Goal: Find specific page/section: Find specific page/section

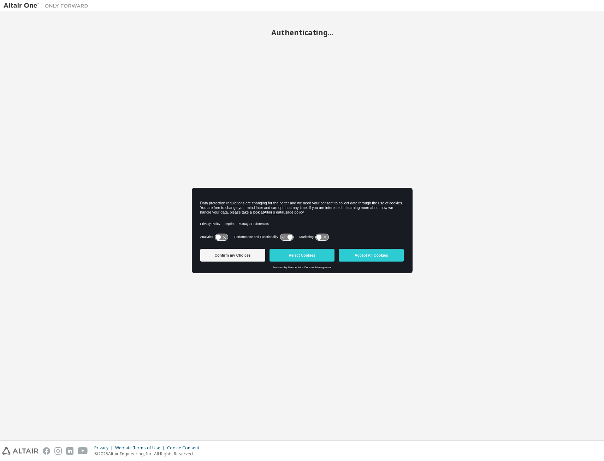
click at [368, 257] on button "Accept All Cookies" at bounding box center [371, 255] width 65 height 13
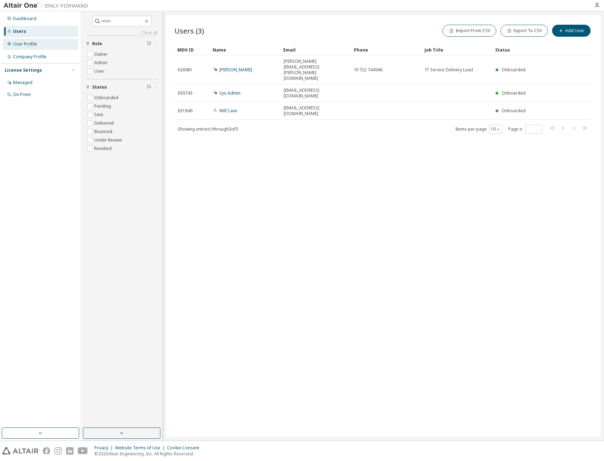
click at [42, 42] on div "User Profile" at bounding box center [40, 43] width 75 height 11
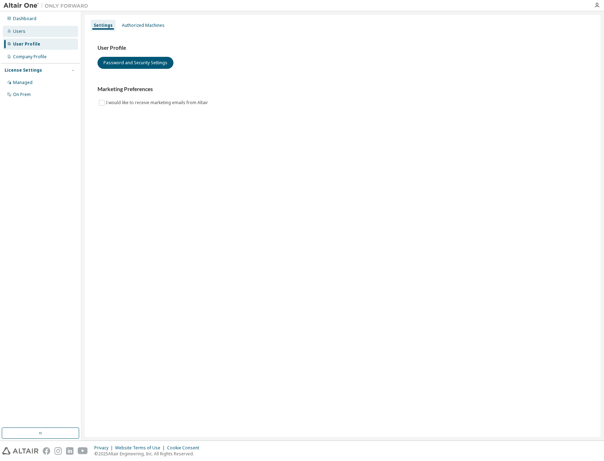
click at [39, 32] on div "Users" at bounding box center [40, 31] width 75 height 11
